Goal: Information Seeking & Learning: Learn about a topic

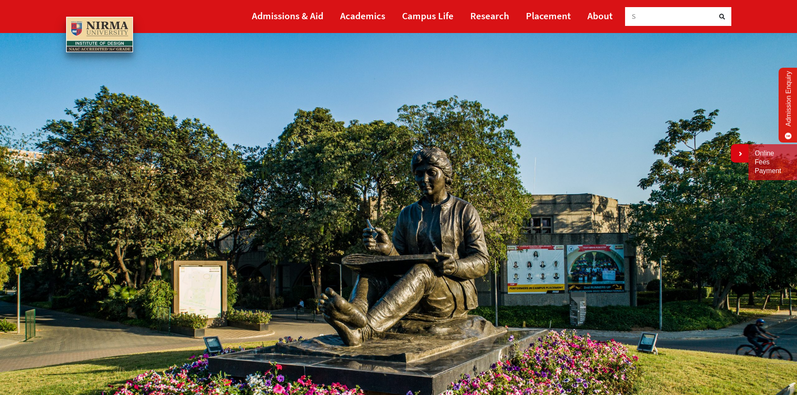
click at [497, 94] on img at bounding box center [398, 257] width 797 height 448
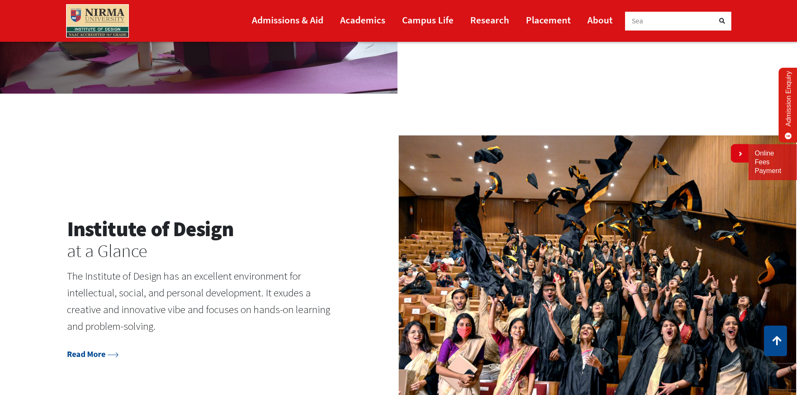
scroll to position [1046, 0]
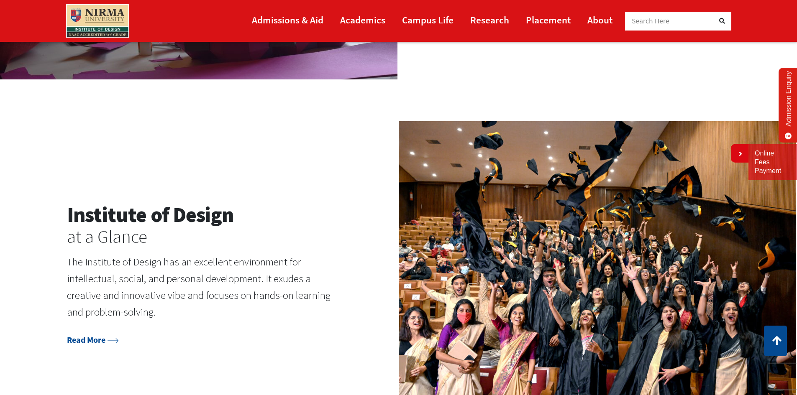
click at [172, 219] on h2 "Institute of Design" at bounding box center [199, 215] width 265 height 25
click at [89, 342] on link "Read More" at bounding box center [93, 340] width 52 height 10
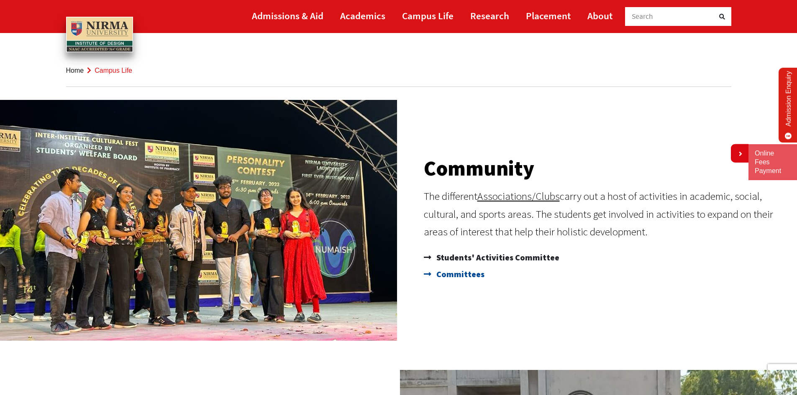
click at [452, 274] on span "Committees" at bounding box center [459, 274] width 50 height 17
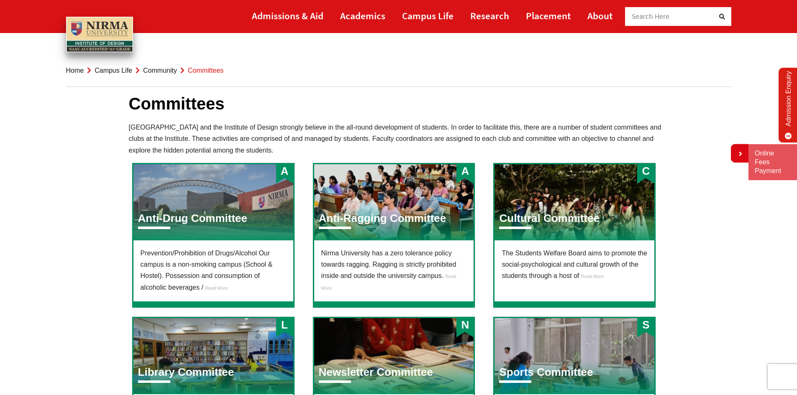
click at [72, 67] on li "Home" at bounding box center [75, 70] width 18 height 11
click at [72, 71] on link "Home" at bounding box center [75, 70] width 18 height 7
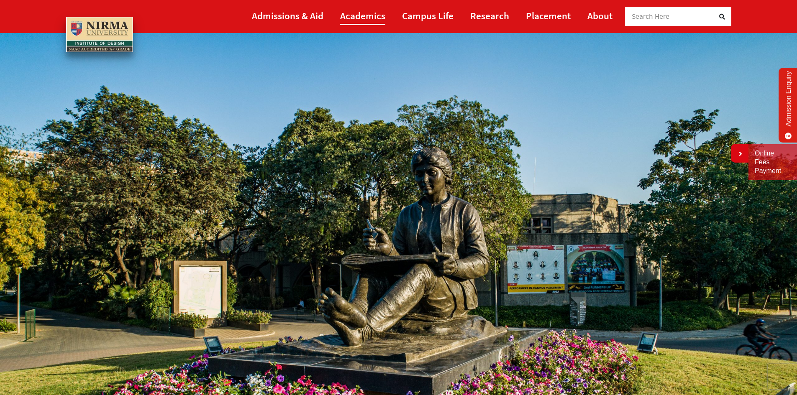
click at [383, 19] on link "Academics" at bounding box center [362, 15] width 45 height 19
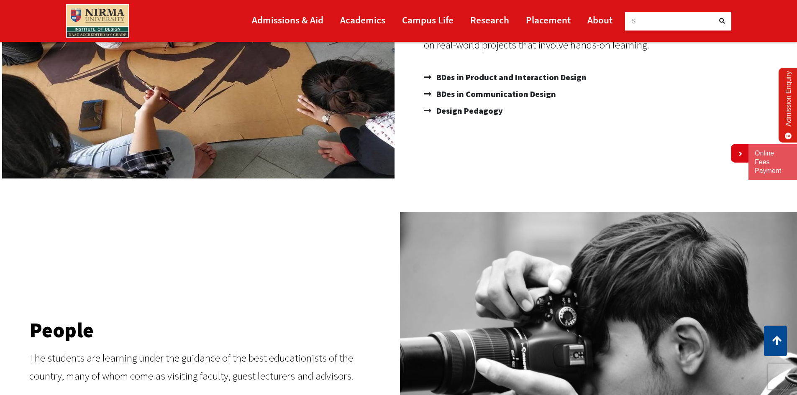
scroll to position [335, 0]
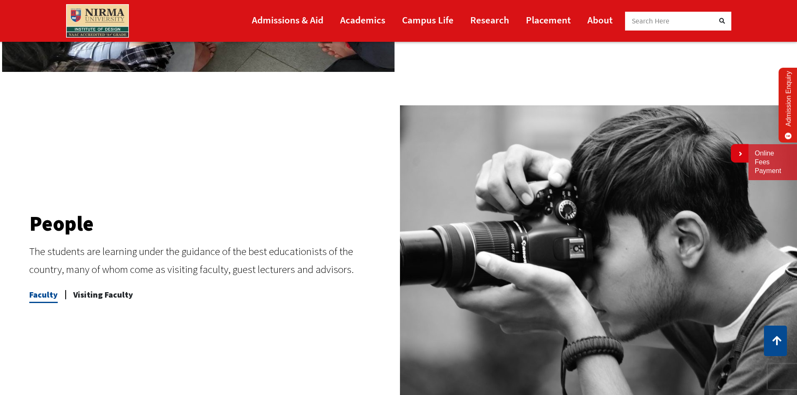
click at [49, 296] on span "Faculty" at bounding box center [43, 295] width 28 height 17
click at [101, 292] on span "Visiting Faculty" at bounding box center [103, 295] width 60 height 17
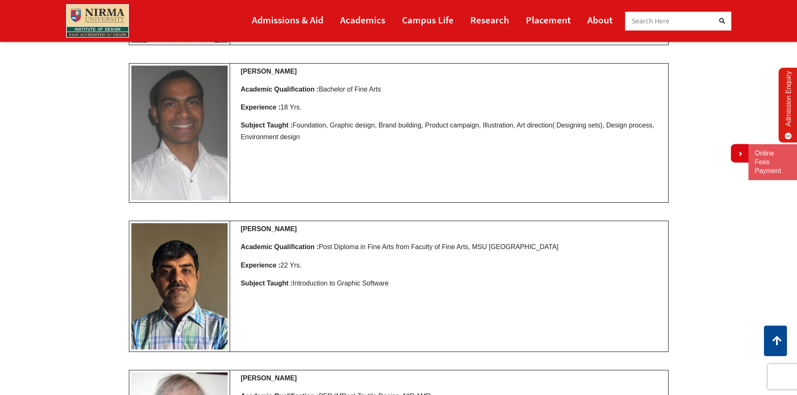
scroll to position [879, 0]
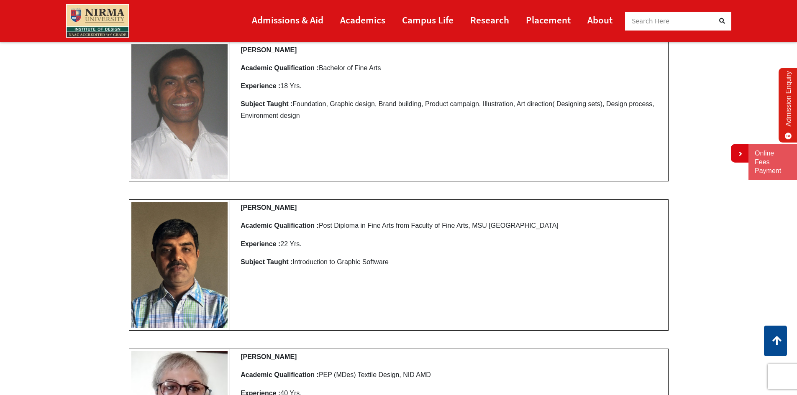
drag, startPoint x: 331, startPoint y: 222, endPoint x: 519, endPoint y: 236, distance: 188.8
click at [509, 227] on p "Academic Qualification : Post Diploma in Fine Arts from Faculty of Fine Arts, M…" at bounding box center [453, 225] width 425 height 11
click at [526, 241] on p "Experience : 22 Yrs." at bounding box center [453, 243] width 425 height 11
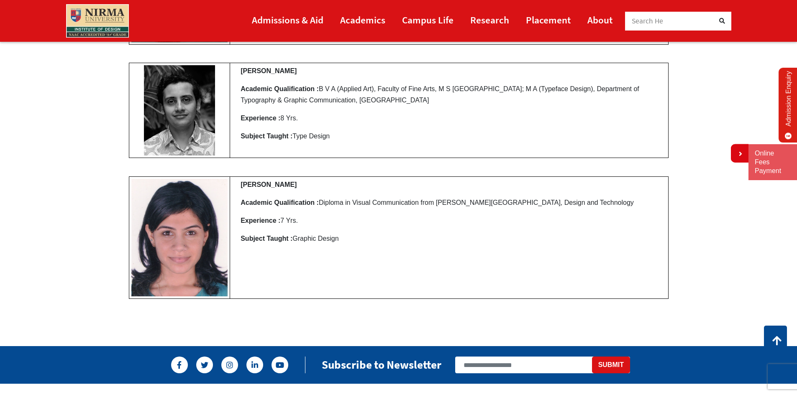
scroll to position [4226, 0]
